Goal: Find specific page/section: Find specific page/section

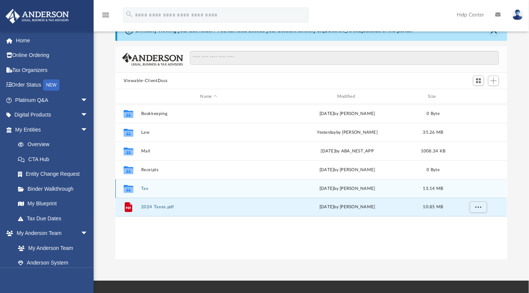
scroll to position [164, 386]
click at [119, 186] on div "Collaborated Folder Tax [DATE] by [PERSON_NAME] 13.14 MB" at bounding box center [311, 188] width 392 height 19
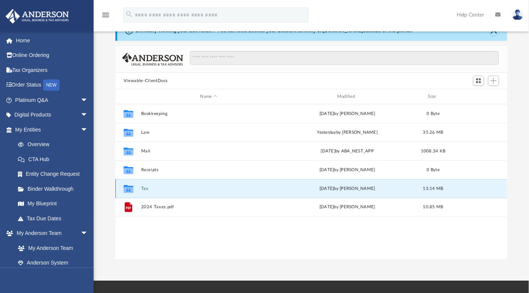
click at [127, 189] on icon "grid" at bounding box center [129, 189] width 10 height 8
click at [366, 189] on div "[DATE] by [PERSON_NAME]" at bounding box center [347, 188] width 135 height 7
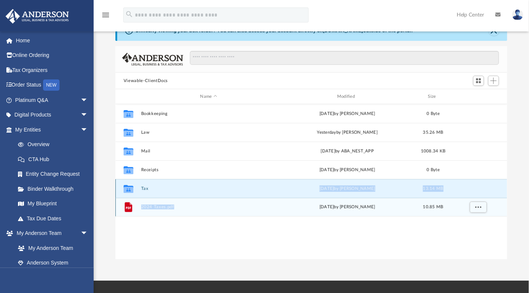
drag, startPoint x: 261, startPoint y: 210, endPoint x: 264, endPoint y: 195, distance: 15.3
click at [264, 195] on div "Collaborated Folder Bookkeeping [DATE] by [PERSON_NAME] 0 Byte Collaborated Fol…" at bounding box center [311, 160] width 392 height 112
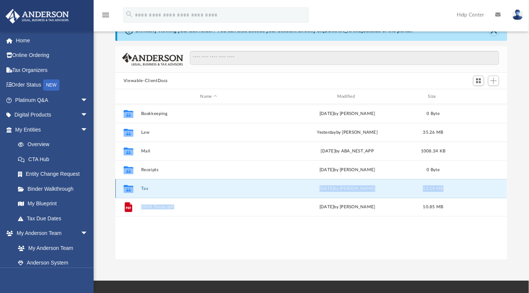
click at [476, 188] on div "Collaborated Folder Tax [DATE] by [PERSON_NAME] 13.14 MB" at bounding box center [311, 188] width 392 height 19
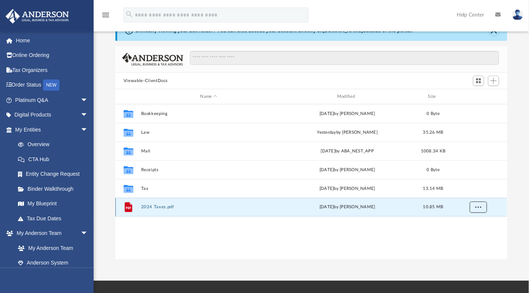
click at [479, 210] on button "More options" at bounding box center [477, 206] width 17 height 11
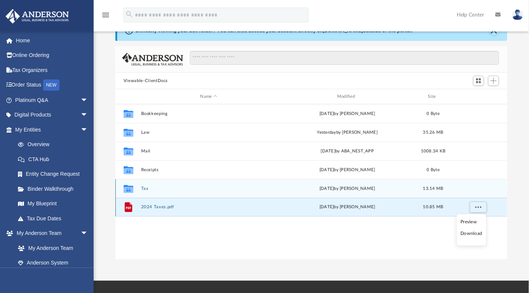
drag, startPoint x: 455, startPoint y: 210, endPoint x: 446, endPoint y: 185, distance: 25.9
click at [446, 185] on div "Collaborated Folder Bookkeeping [DATE] by [PERSON_NAME] 0 Byte Collaborated Fol…" at bounding box center [311, 160] width 392 height 112
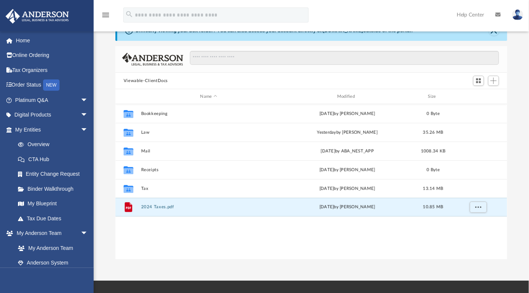
drag, startPoint x: 215, startPoint y: 247, endPoint x: 215, endPoint y: 220, distance: 26.6
click at [215, 246] on div "Collaborated Folder Bookkeeping [DATE] by [PERSON_NAME] 0 Byte Collaborated Fol…" at bounding box center [311, 181] width 392 height 155
